Goal: Transaction & Acquisition: Purchase product/service

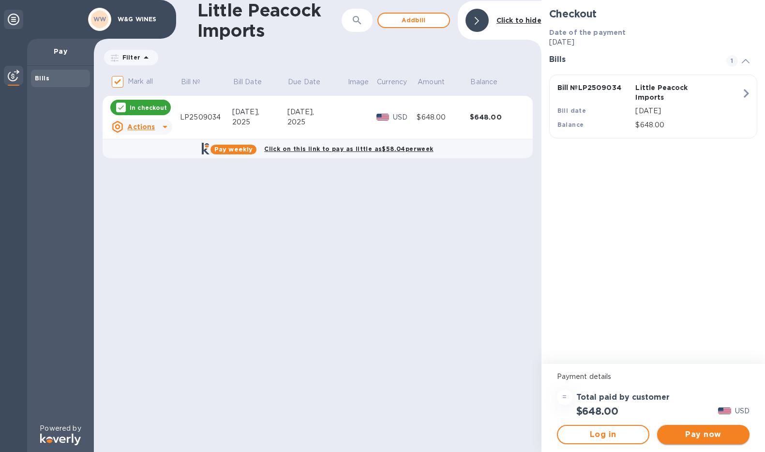
click at [702, 436] on span "Pay now" at bounding box center [703, 435] width 77 height 12
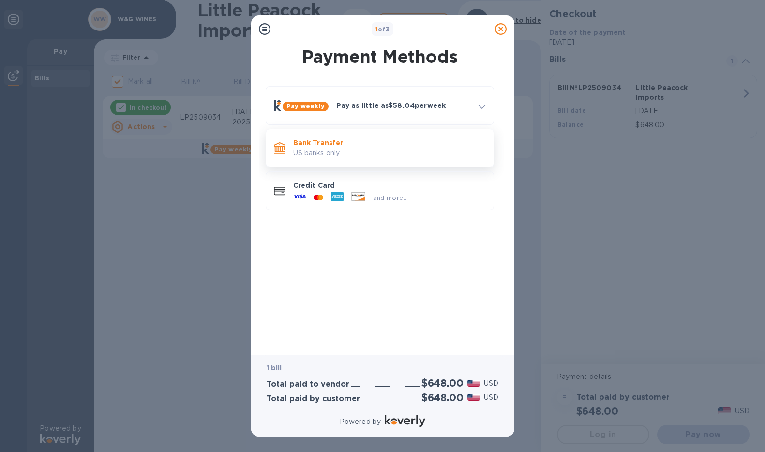
click at [333, 148] on p "US banks only." at bounding box center [389, 153] width 193 height 10
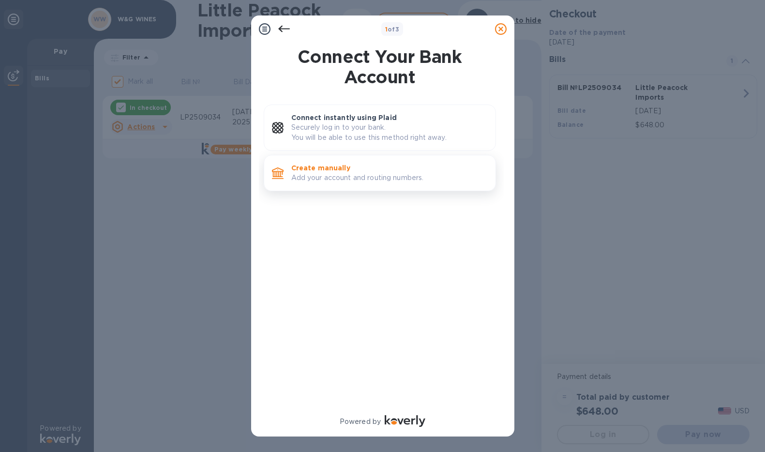
click at [331, 172] on p "Create manually" at bounding box center [389, 168] width 196 height 10
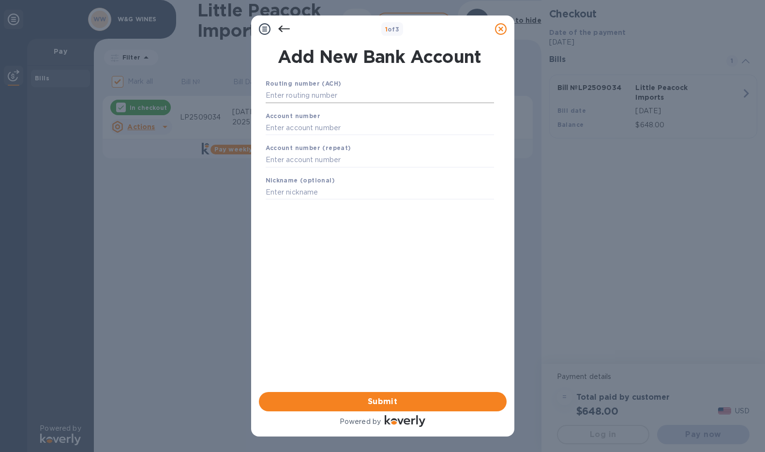
click at [320, 98] on input "text" at bounding box center [380, 96] width 228 height 15
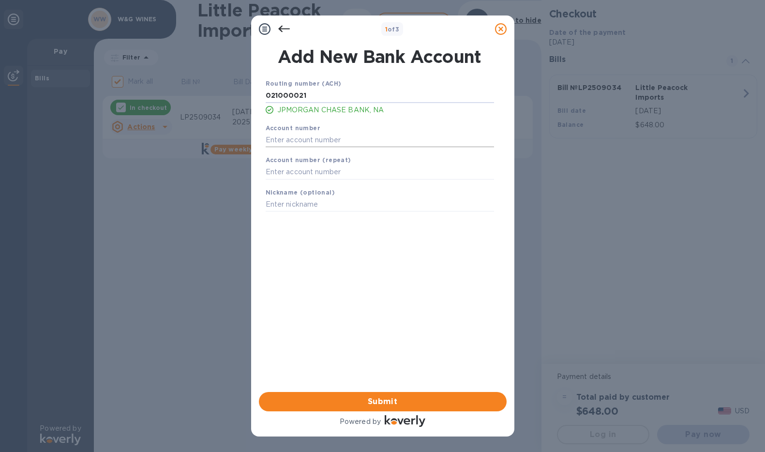
type input "021000021"
click at [298, 135] on input "text" at bounding box center [380, 140] width 228 height 15
type input "862986858"
click at [281, 176] on input "text" at bounding box center [380, 172] width 228 height 15
type input "862986858"
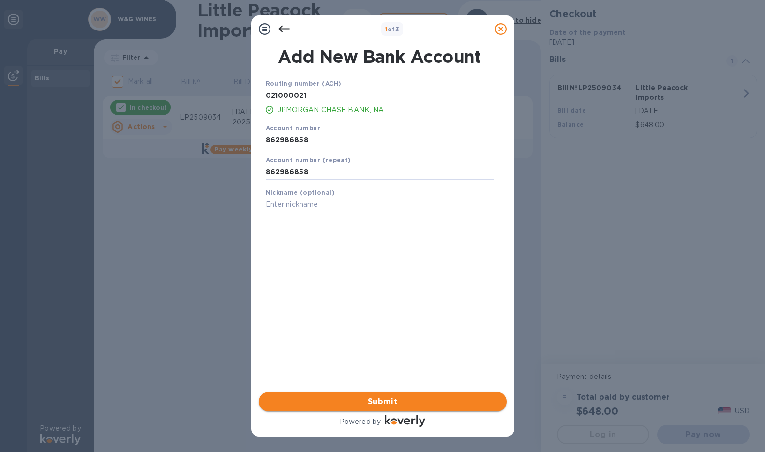
click at [384, 395] on button "Submit" at bounding box center [383, 401] width 248 height 19
